Goal: Task Accomplishment & Management: Manage account settings

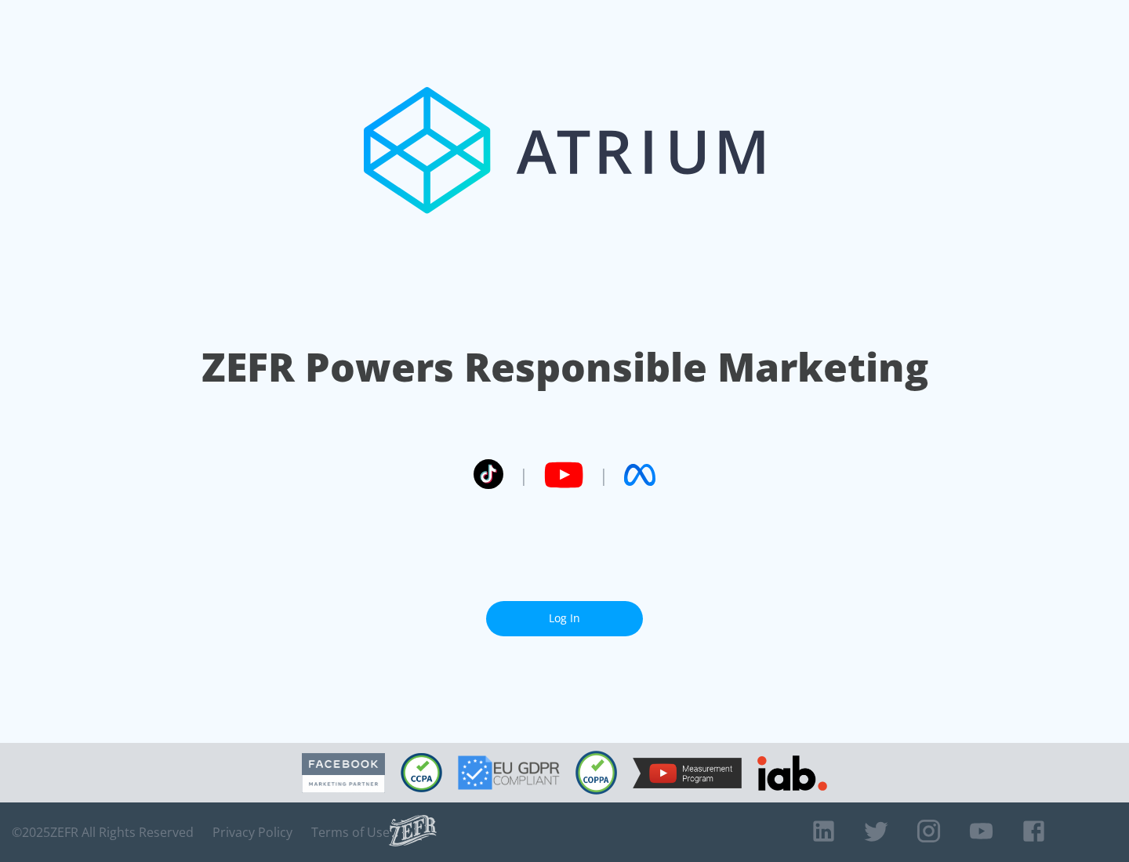
click at [565, 619] on link "Log In" at bounding box center [564, 618] width 157 height 35
